Goal: Task Accomplishment & Management: Use online tool/utility

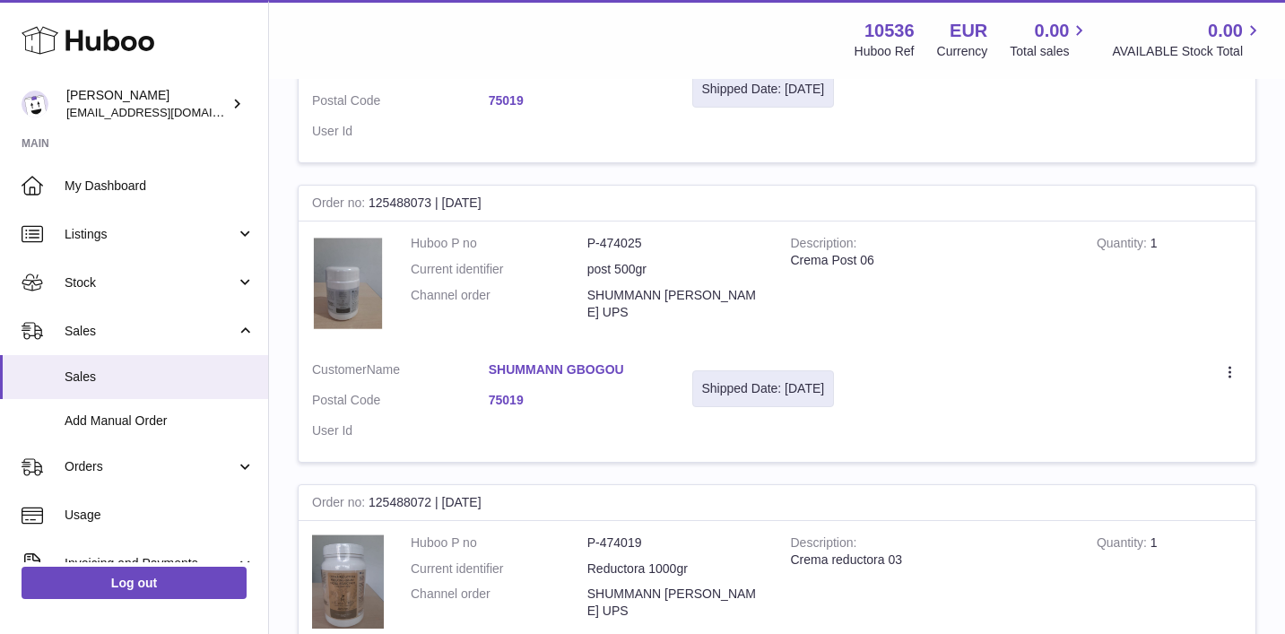
scroll to position [1247, 0]
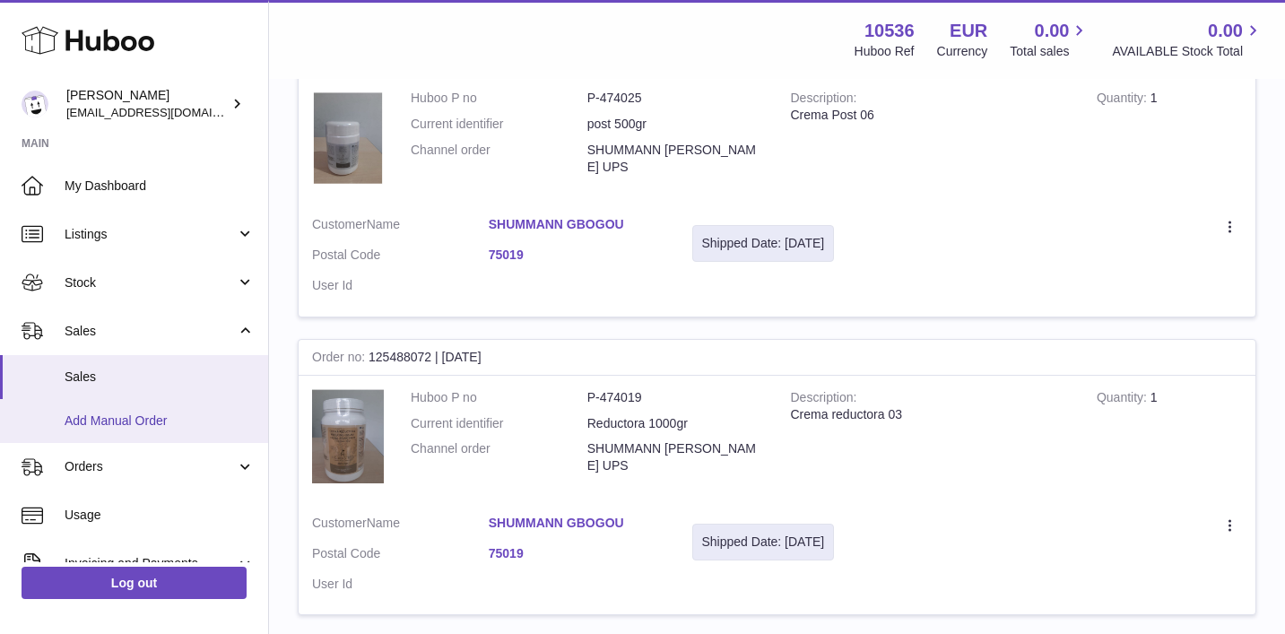
click at [133, 413] on span "Add Manual Order" at bounding box center [160, 421] width 190 height 17
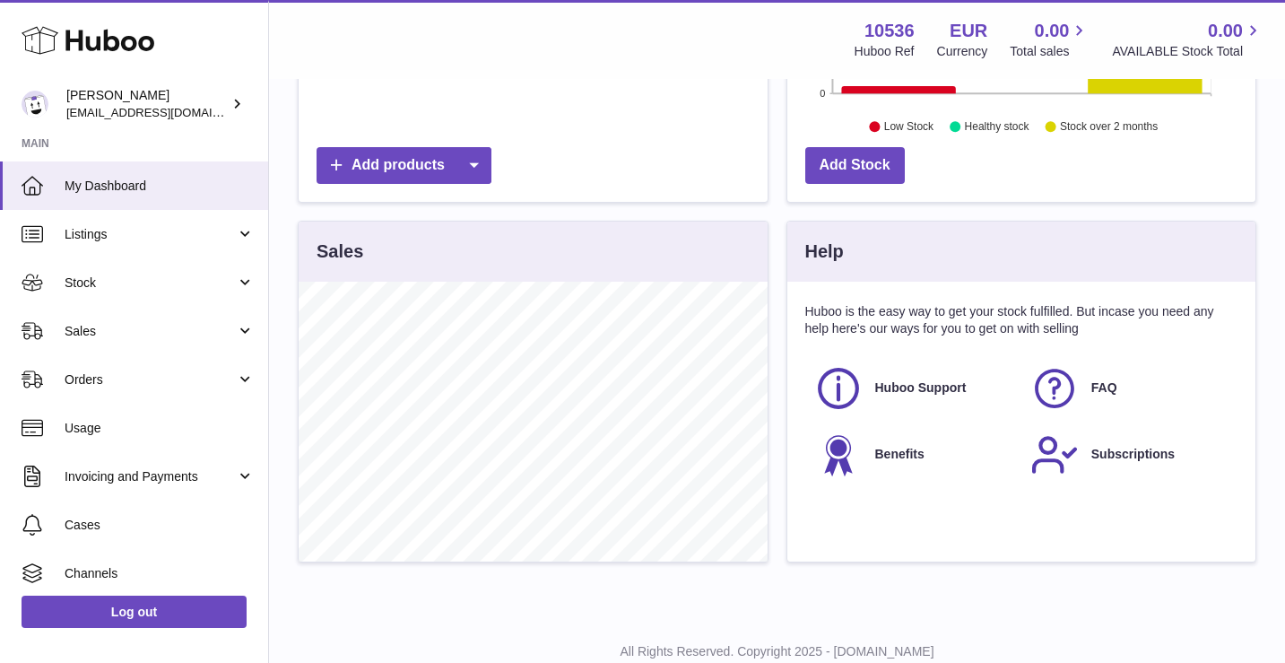
scroll to position [280, 468]
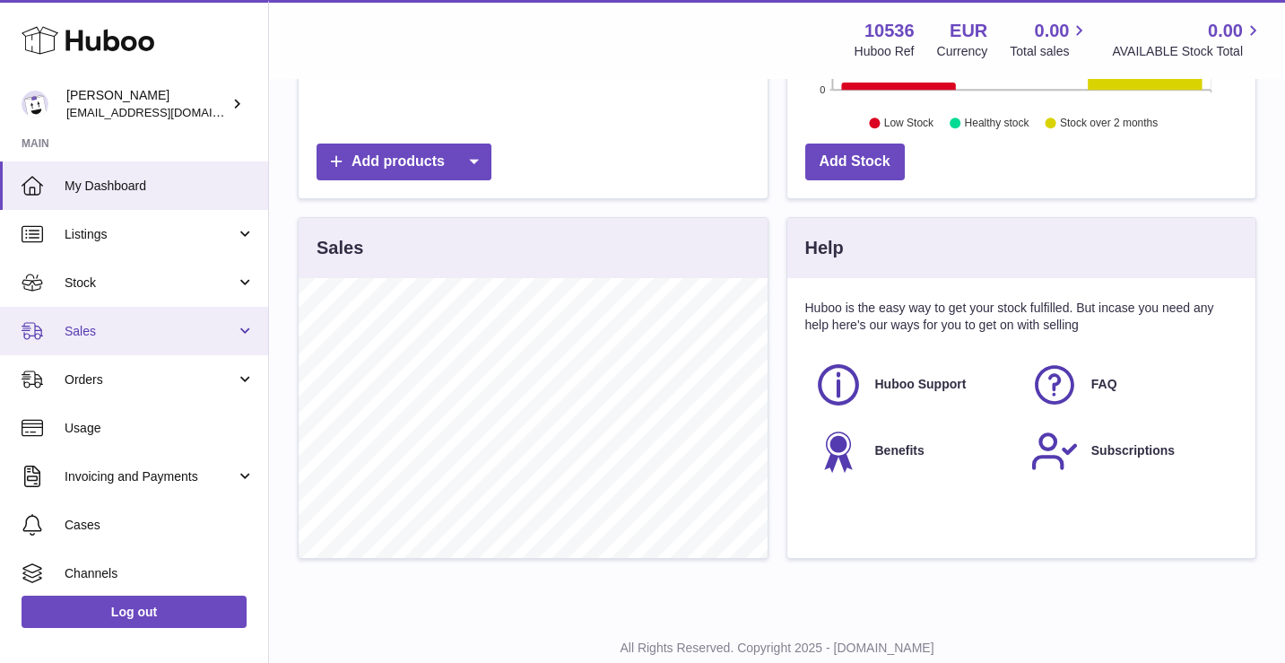
click at [99, 328] on span "Sales" at bounding box center [150, 331] width 171 height 17
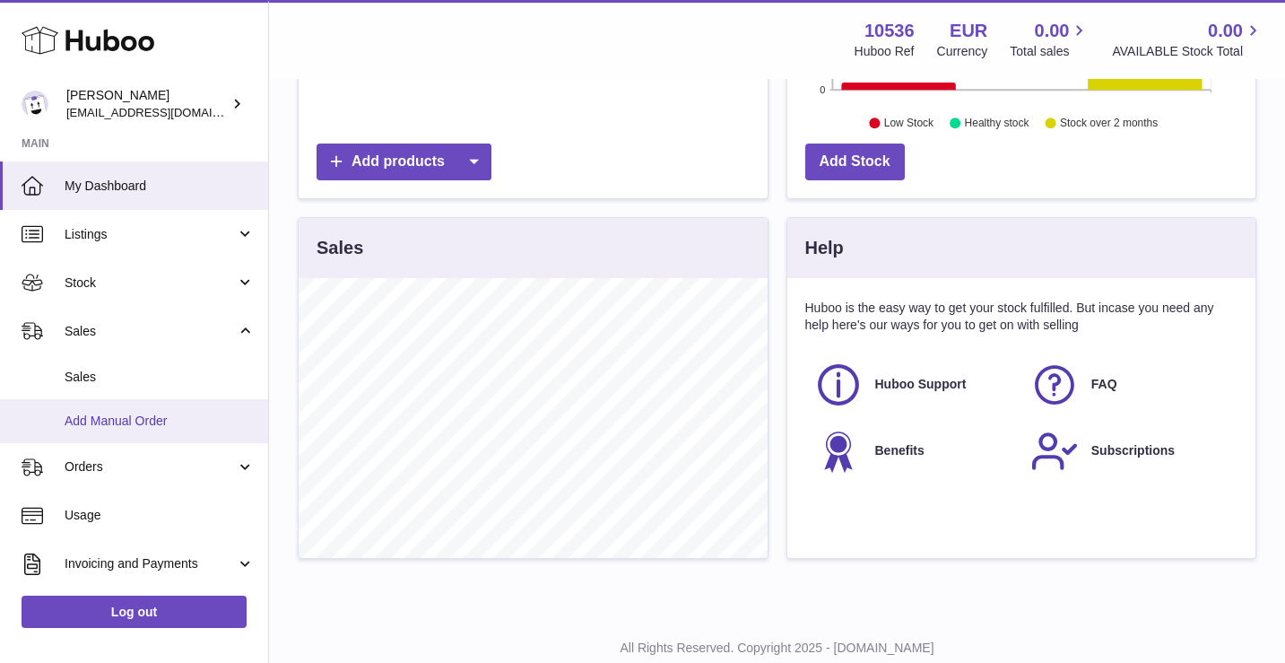
click at [183, 413] on span "Add Manual Order" at bounding box center [160, 421] width 190 height 17
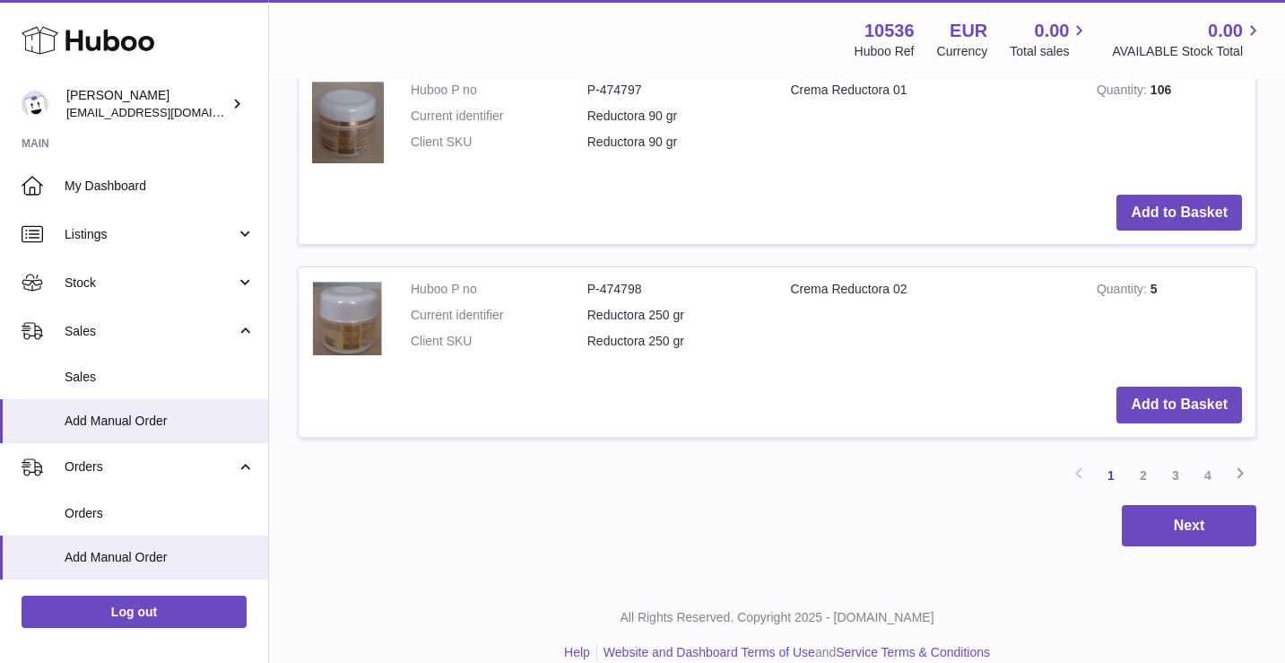
scroll to position [1946, 0]
